Goal: Download file/media

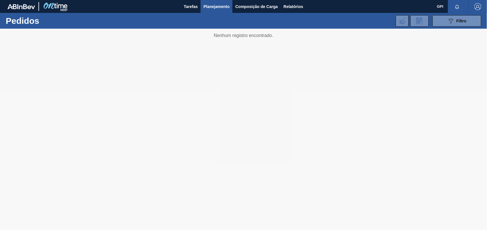
click at [440, 29] on div at bounding box center [243, 129] width 487 height 201
click at [442, 22] on button "089F7B8B-B2A5-4AFE-B5C0-19BA573D28AC Filtro" at bounding box center [456, 20] width 49 height 11
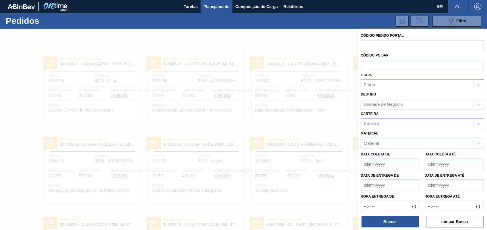
click at [314, 34] on div at bounding box center [243, 144] width 487 height 230
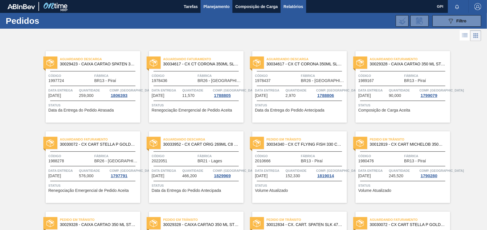
click at [296, 7] on span "Relatórios" at bounding box center [292, 6] width 19 height 7
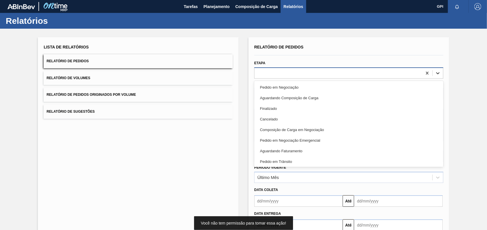
click at [434, 69] on div at bounding box center [437, 73] width 10 height 10
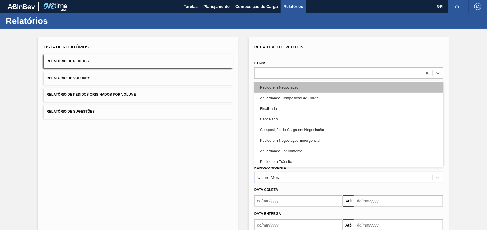
click at [298, 87] on div "Pedido em Negociação" at bounding box center [348, 87] width 189 height 11
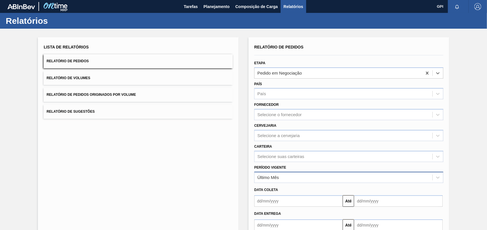
scroll to position [34, 0]
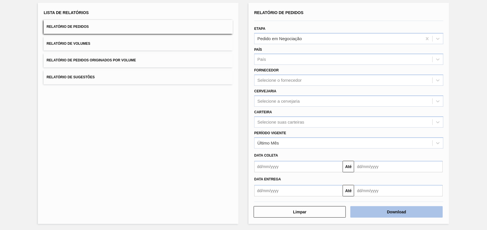
click at [394, 214] on button "Download" at bounding box center [396, 211] width 92 height 11
